Goal: Check status: Check status

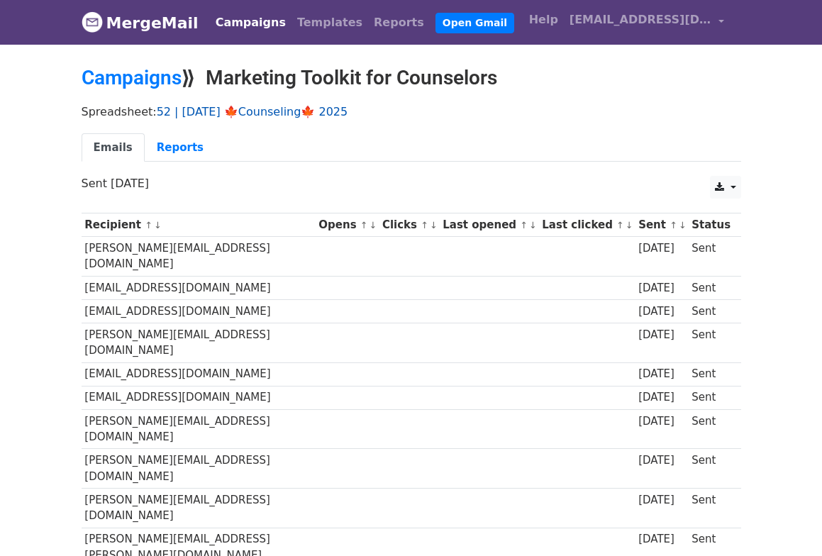
click at [234, 114] on link "52 | OCT 10 🍁Counseling🍁 2025" at bounding box center [253, 111] width 192 height 13
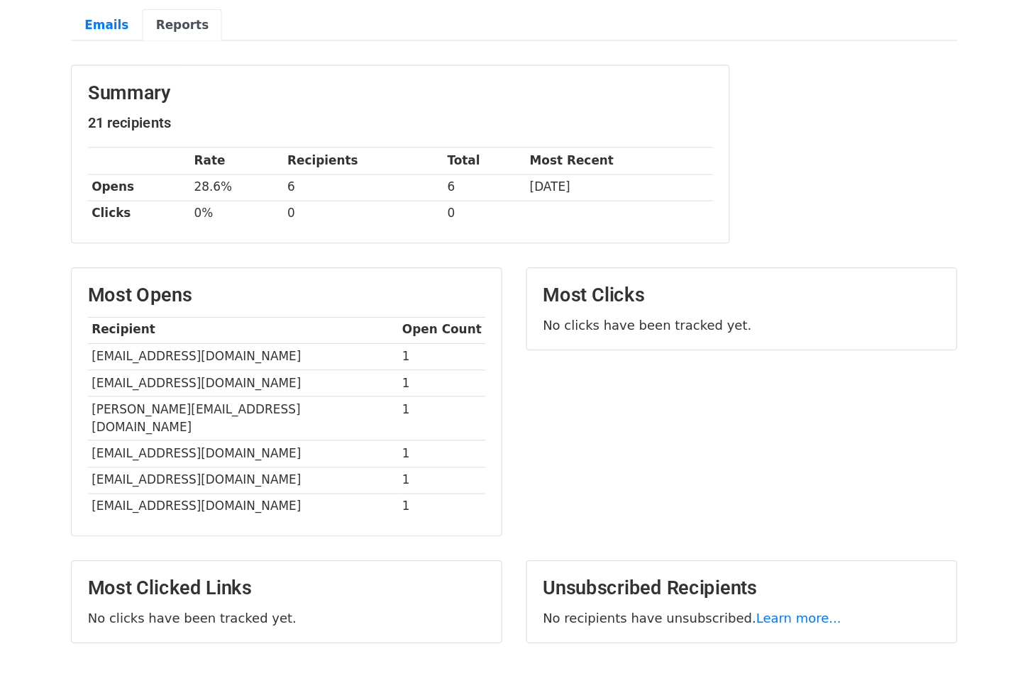
scroll to position [109, 0]
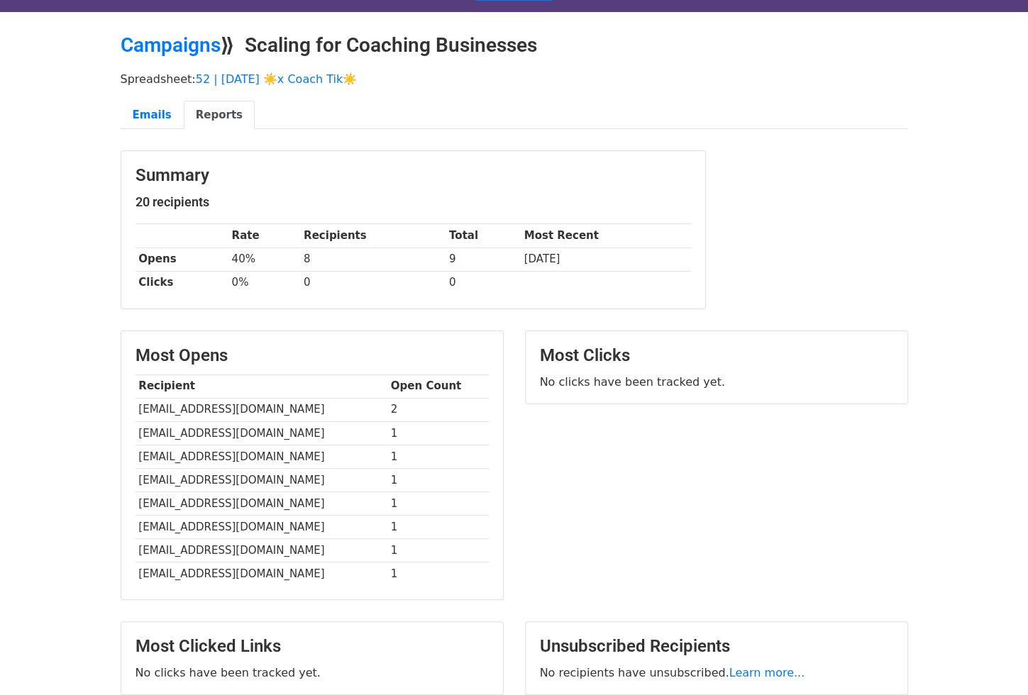
scroll to position [50, 0]
